Goal: Find specific page/section: Find specific page/section

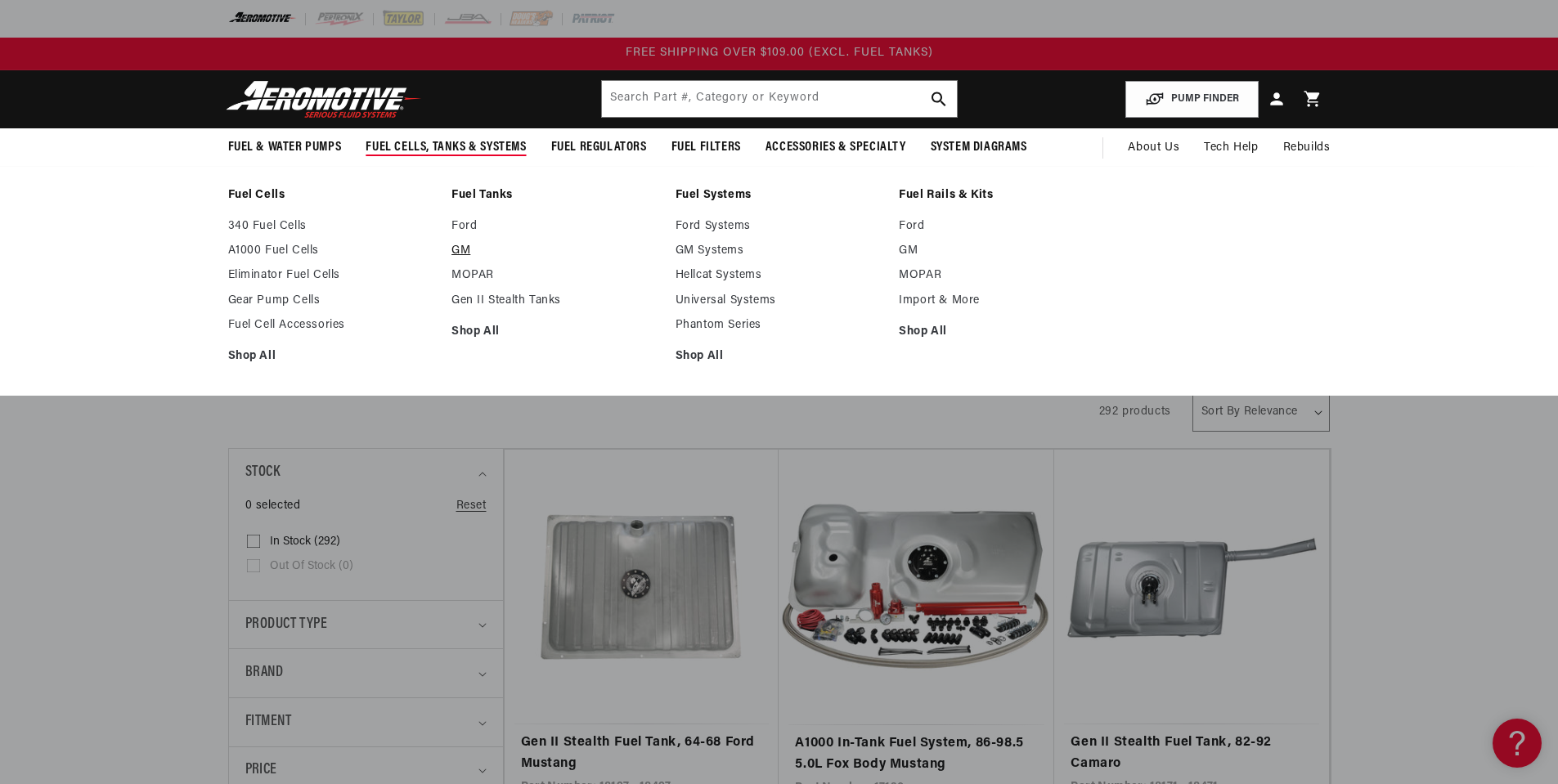
click at [462, 249] on link "GM" at bounding box center [556, 250] width 207 height 15
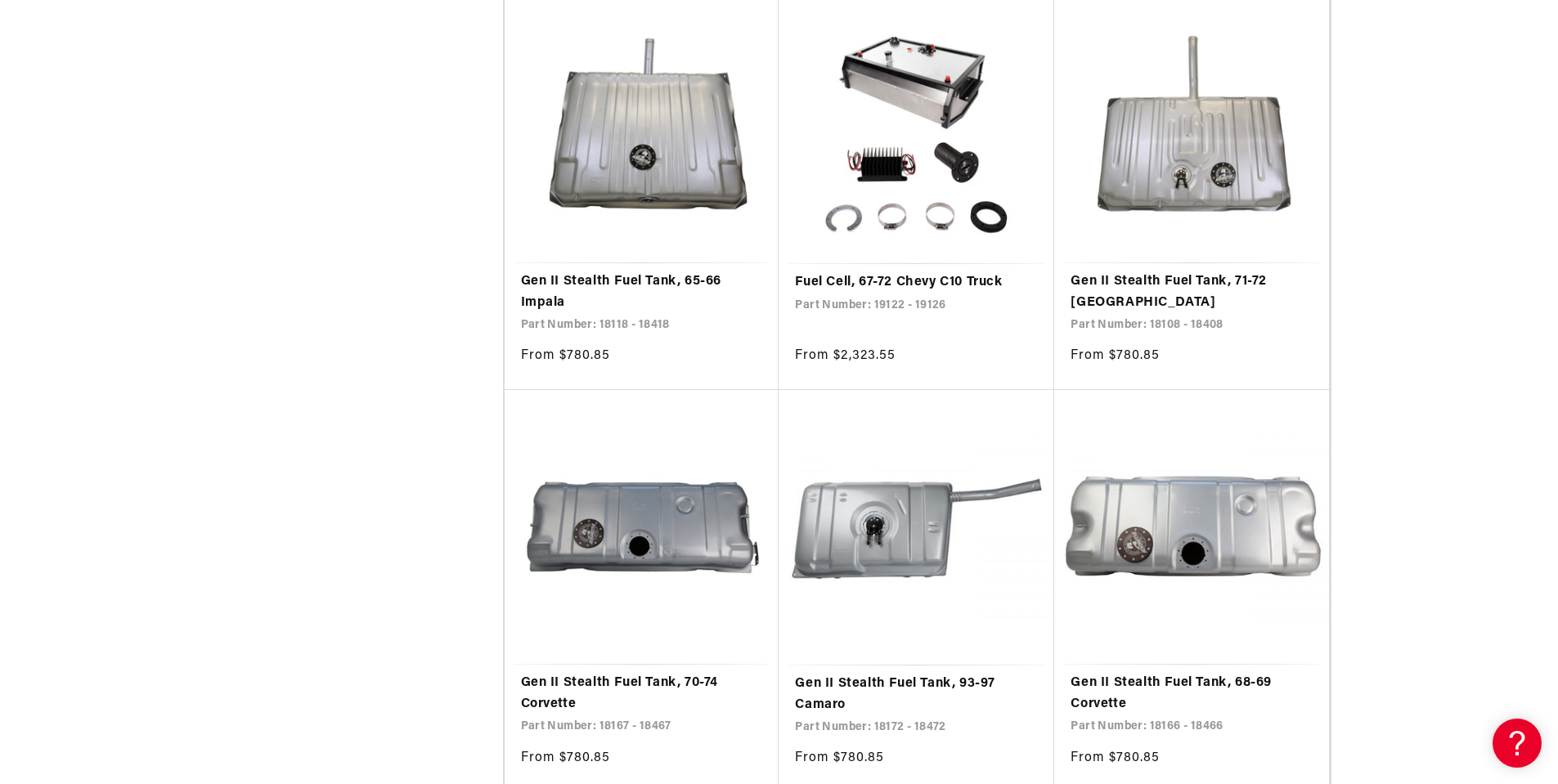
scroll to position [1308, 0]
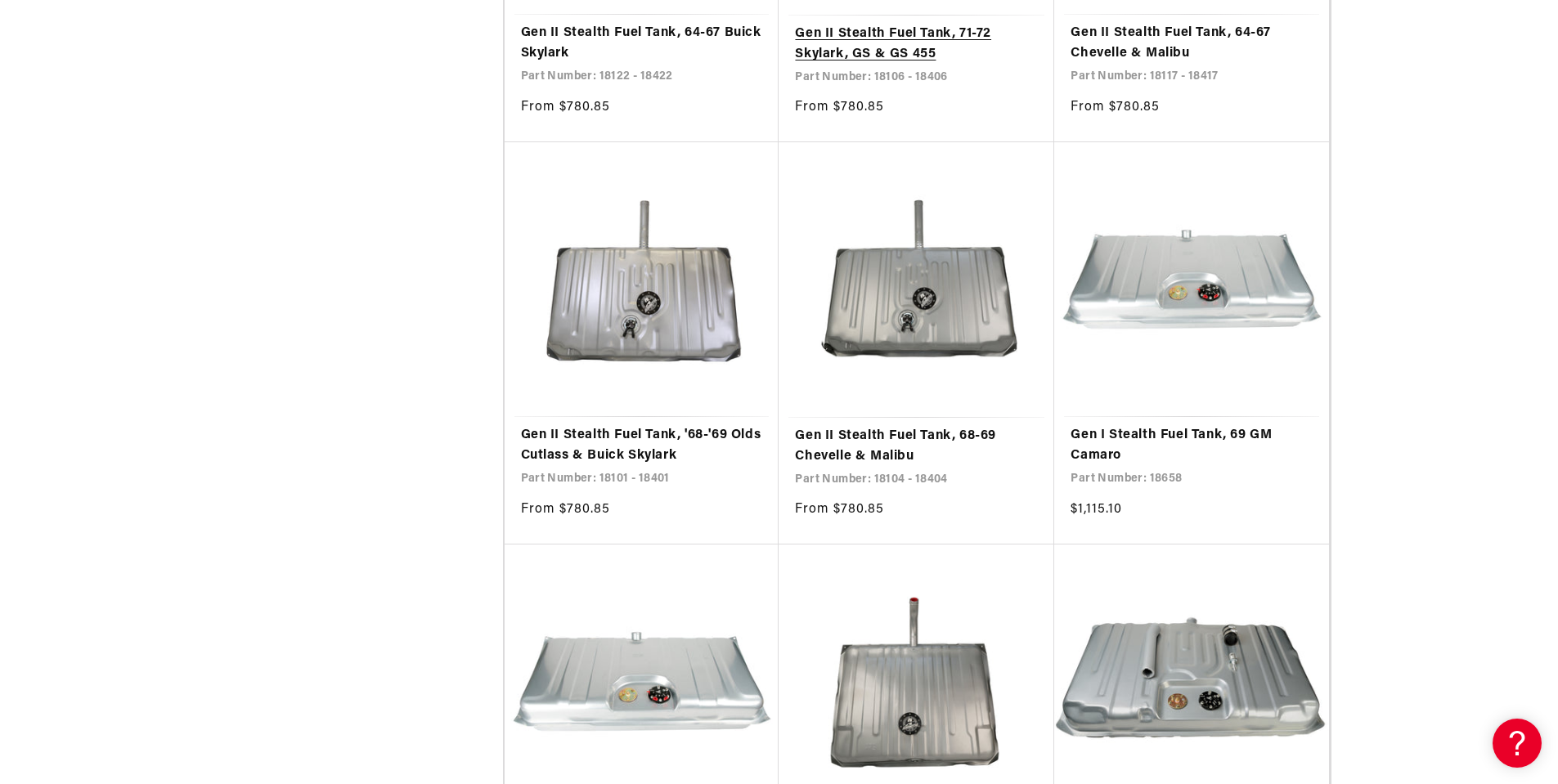
scroll to position [5559, 0]
